Goal: Find specific page/section: Find specific page/section

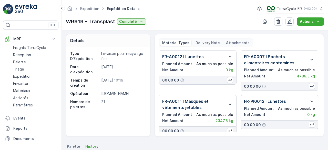
scroll to position [2, 0]
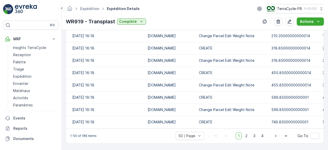
click at [277, 10] on p "TerraCycle-FR" at bounding box center [289, 8] width 25 height 5
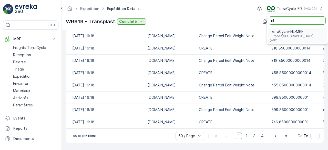
type input "nl"
click at [282, 34] on span "Europe/Amsterdam (+02:00)" at bounding box center [296, 38] width 55 height 8
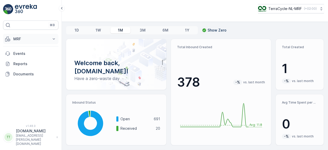
click at [14, 39] on p "MRF" at bounding box center [30, 38] width 35 height 5
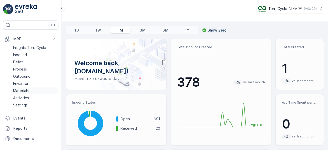
click at [21, 89] on p "Materials" at bounding box center [21, 90] width 16 height 5
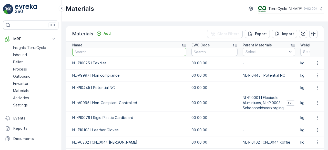
click at [86, 51] on input "text" at bounding box center [129, 52] width 114 height 8
type input "0079"
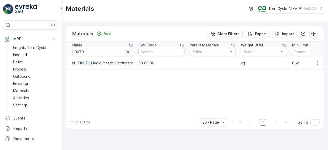
click at [127, 51] on icon "button" at bounding box center [127, 51] width 3 height 3
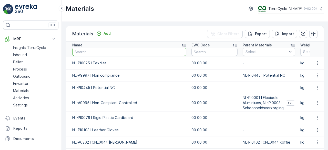
click at [95, 50] on input "text" at bounding box center [129, 52] width 114 height 8
type input "NL_P"
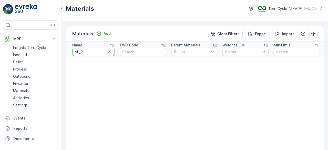
click at [80, 51] on input "NL_P" at bounding box center [93, 52] width 42 height 8
type input "NL-P"
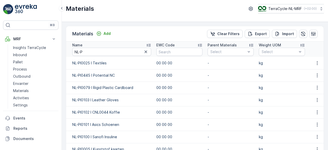
click at [148, 45] on icon at bounding box center [148, 45] width 4 height 3
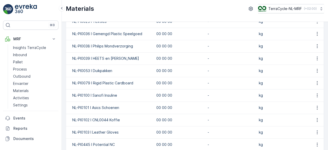
scroll to position [211, 0]
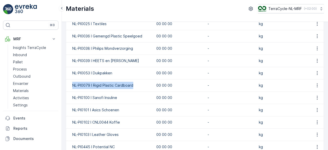
drag, startPoint x: 73, startPoint y: 86, endPoint x: 135, endPoint y: 86, distance: 61.9
click at [135, 86] on td "NL-PI0079 I Rigid Plastic Cardboard" at bounding box center [110, 85] width 88 height 12
copy td "NL-PI0079 I Rigid Plastic Cardboard"
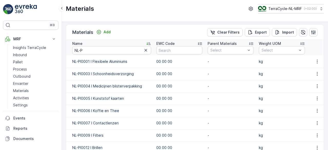
scroll to position [0, 0]
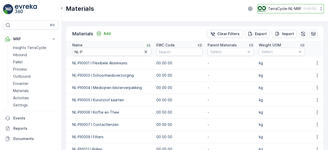
click at [275, 9] on p "TerraCycle-NL-MRF" at bounding box center [285, 8] width 34 height 5
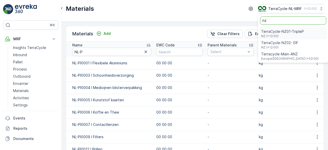
type input "nz"
click at [276, 31] on span "TerraCycle-NZ01-TripleP" at bounding box center [282, 31] width 43 height 5
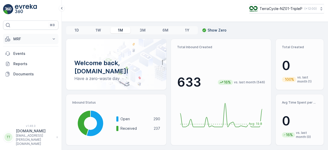
click at [31, 41] on button "MRF" at bounding box center [30, 39] width 55 height 10
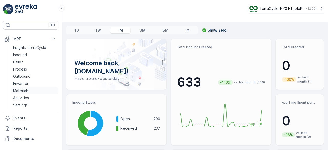
click at [30, 90] on link "Materials" at bounding box center [34, 90] width 47 height 7
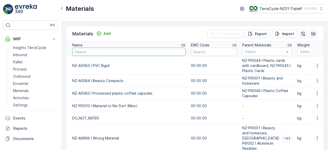
click at [85, 50] on input "text" at bounding box center [128, 52] width 113 height 8
type input "079"
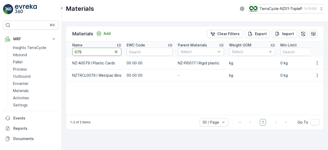
drag, startPoint x: 78, startPoint y: 49, endPoint x: 98, endPoint y: 49, distance: 20.7
click at [98, 49] on input "079" at bounding box center [96, 52] width 49 height 8
type input "047"
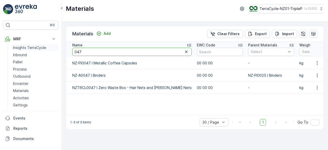
drag, startPoint x: 86, startPoint y: 51, endPoint x: 49, endPoint y: 48, distance: 37.5
click at [49, 48] on div "⌘B MRF Insights TerraCycle Inbound Pallet Process Outbound Envanter Materials A…" at bounding box center [164, 75] width 328 height 150
type input "79"
